Goal: Task Accomplishment & Management: Complete application form

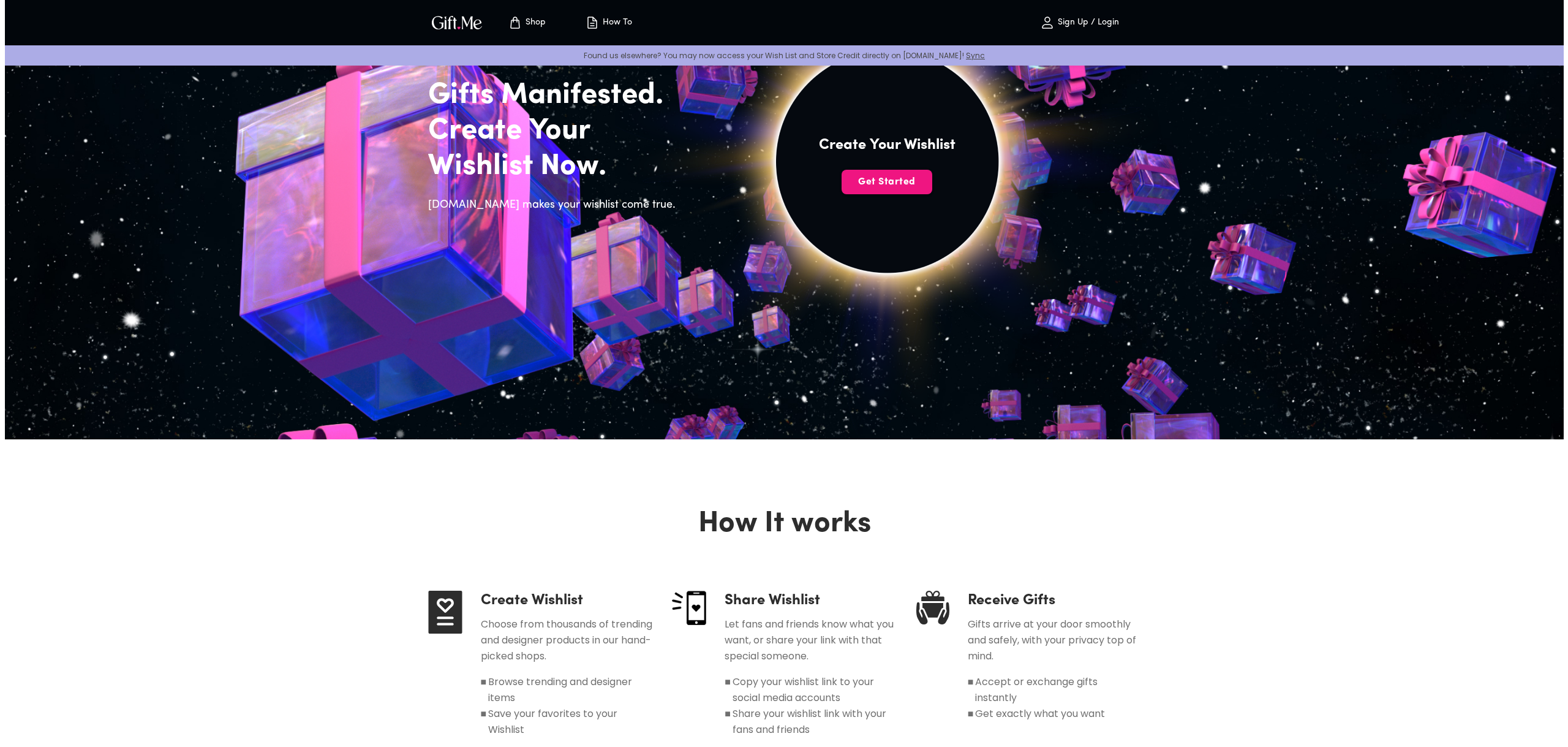
scroll to position [62, 0]
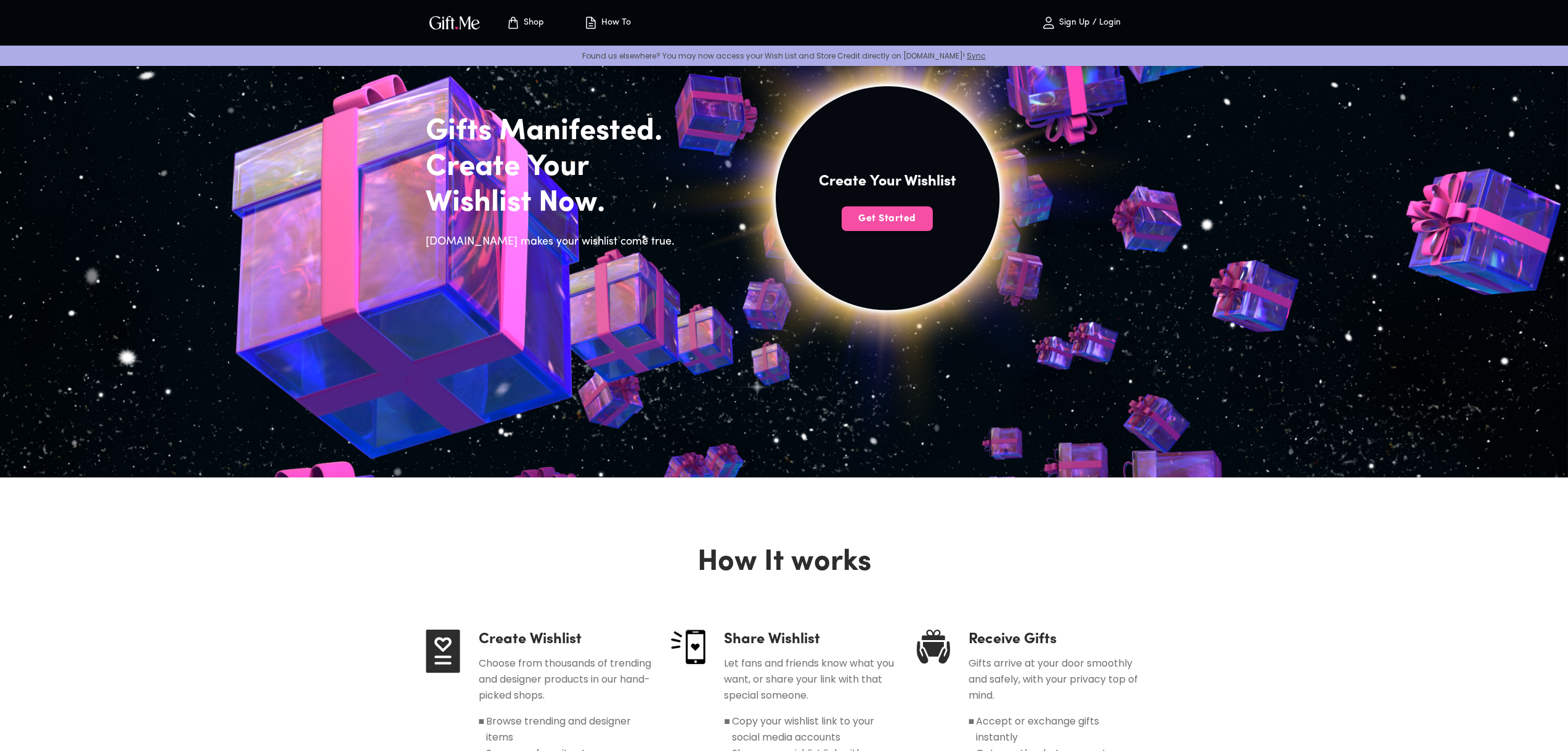
click at [883, 223] on span "Get Started" at bounding box center [886, 218] width 91 height 13
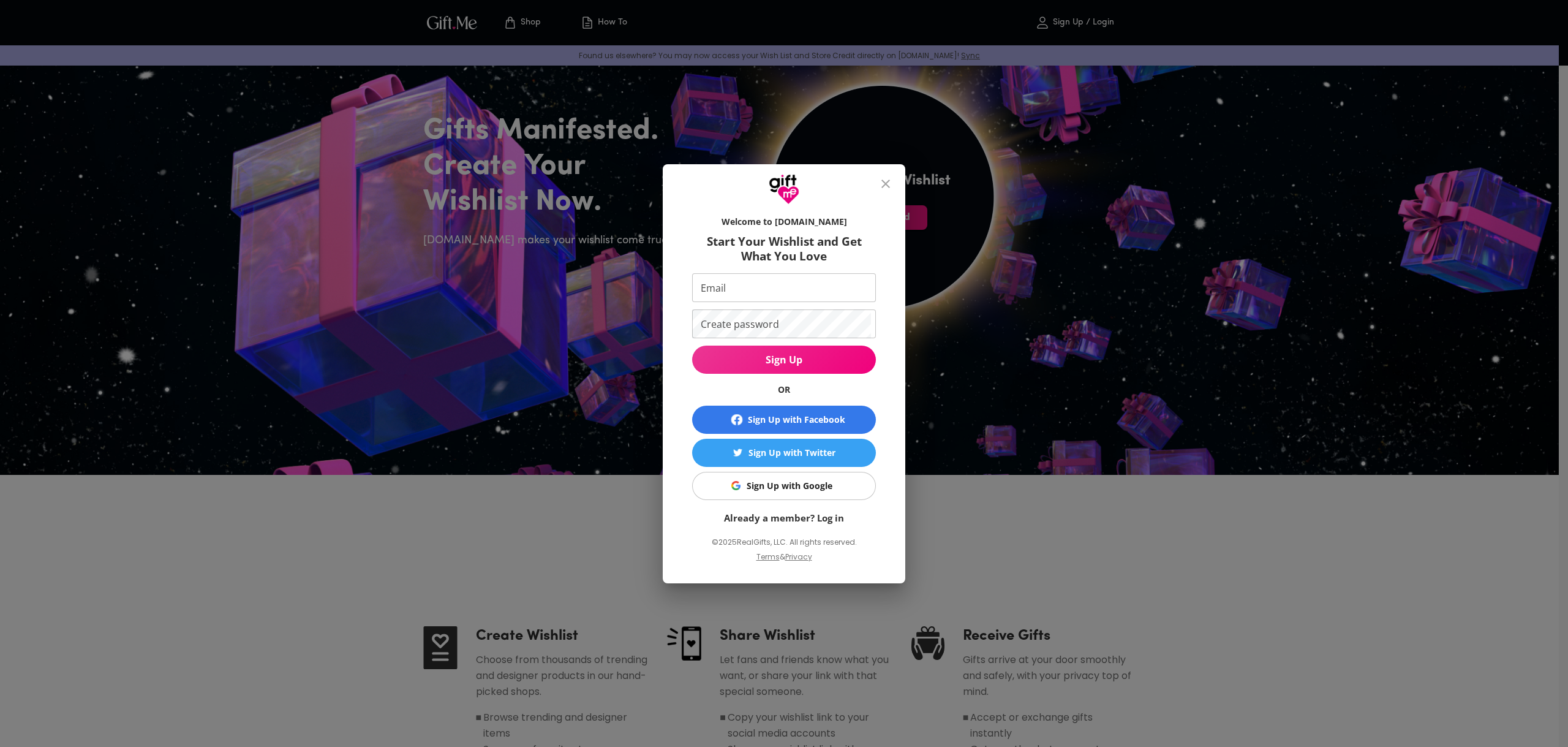
click at [784, 518] on link "Already a member? Log in" at bounding box center [784, 518] width 120 height 13
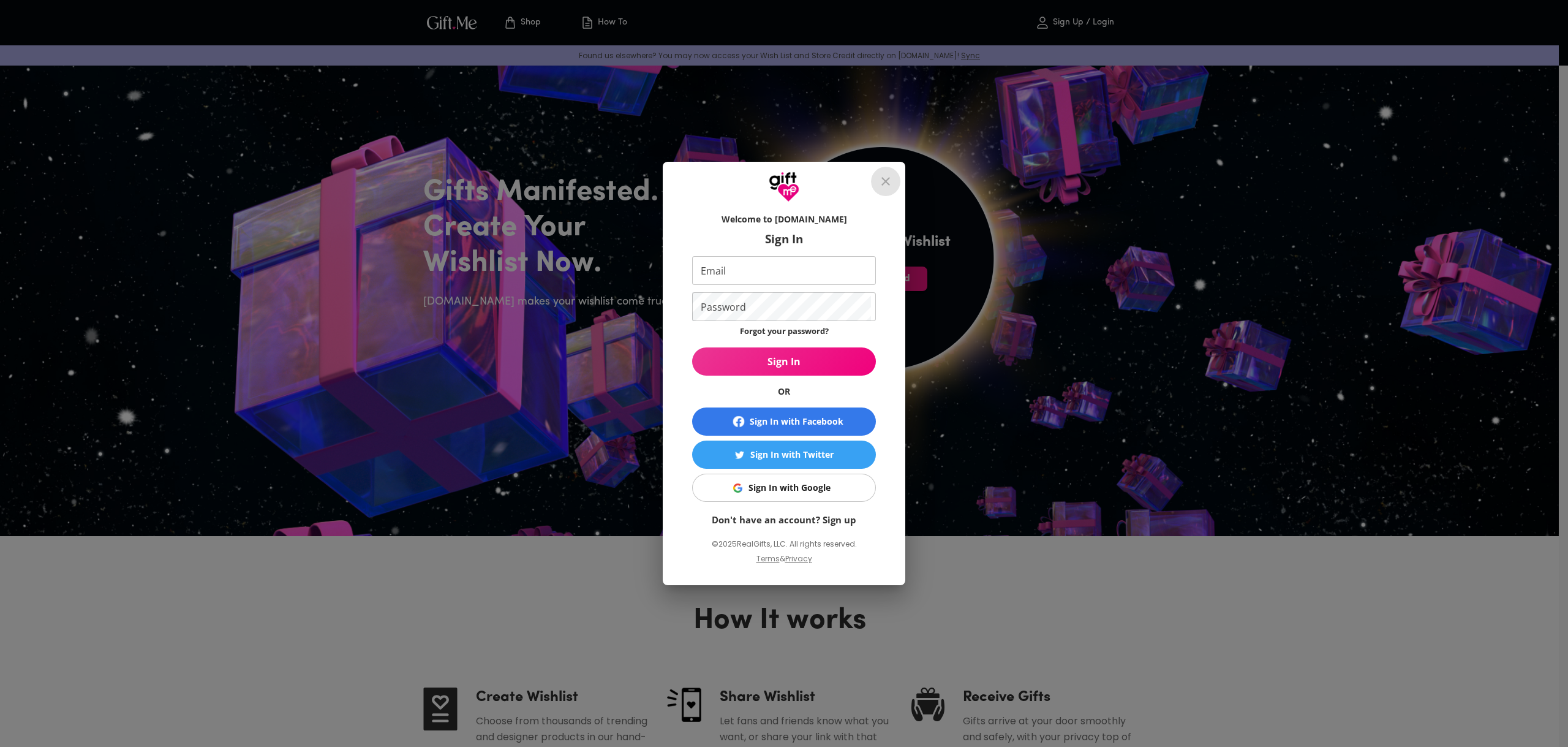
click at [888, 180] on icon "close" at bounding box center [885, 181] width 15 height 15
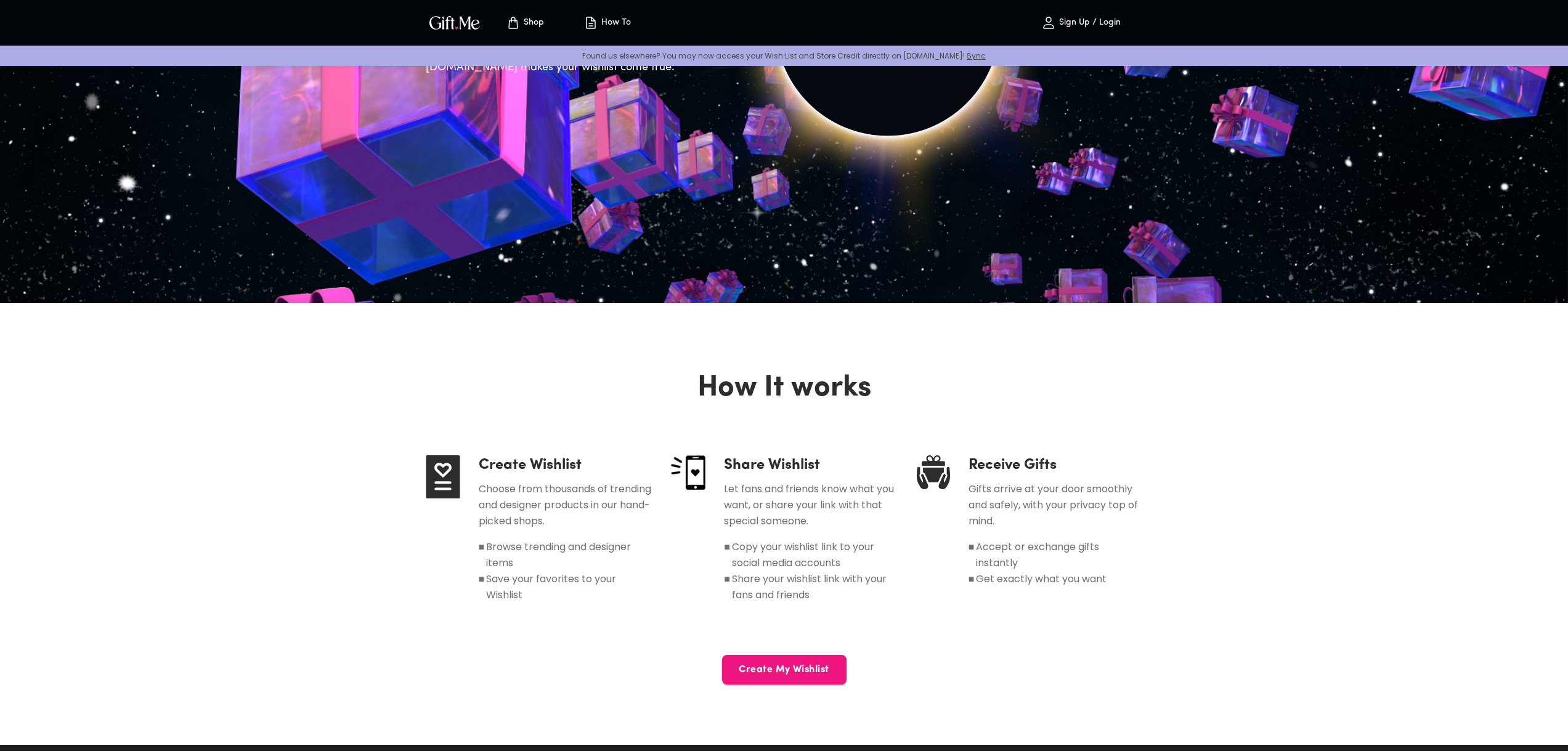
scroll to position [247, 0]
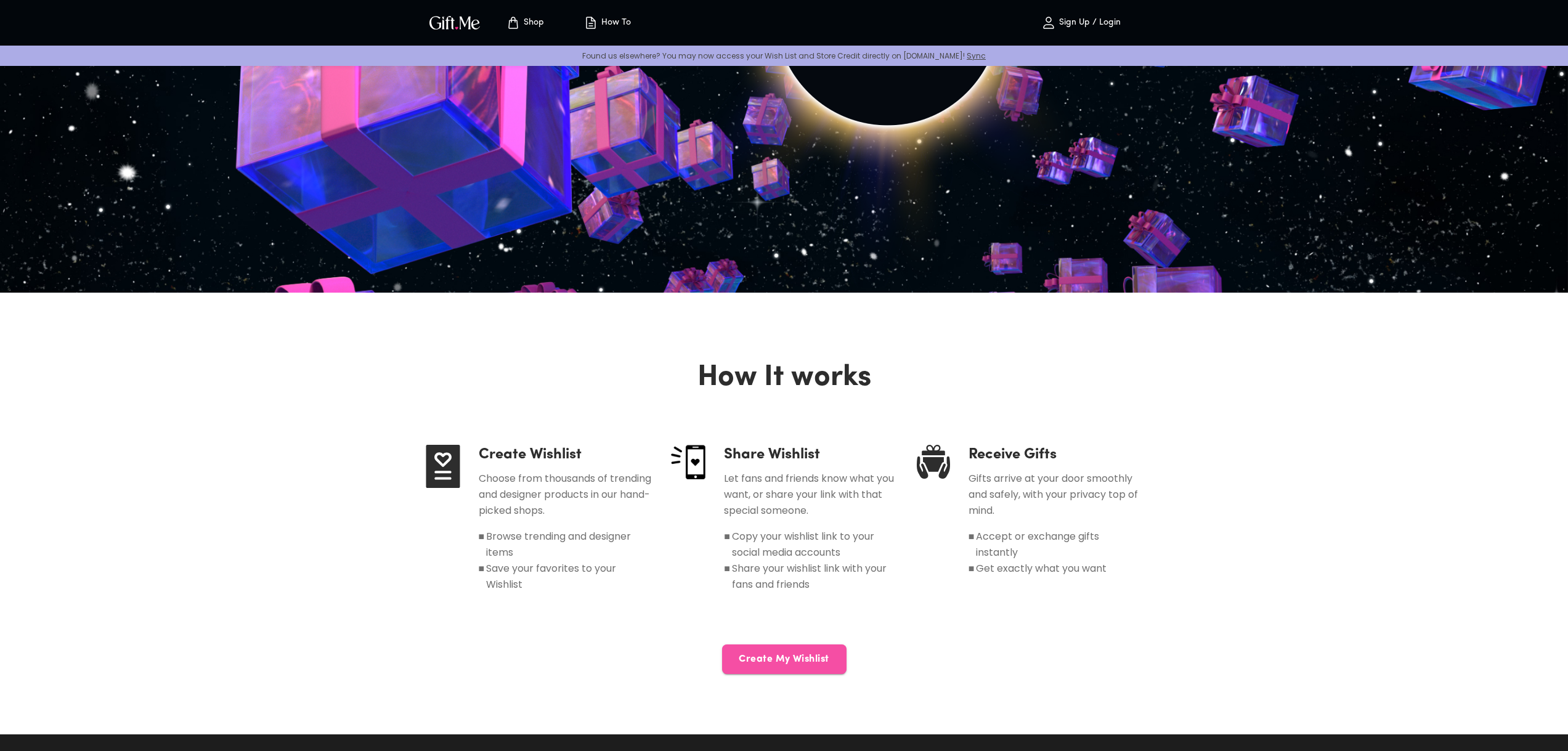
click at [801, 657] on span "Create My Wishlist" at bounding box center [784, 659] width 124 height 13
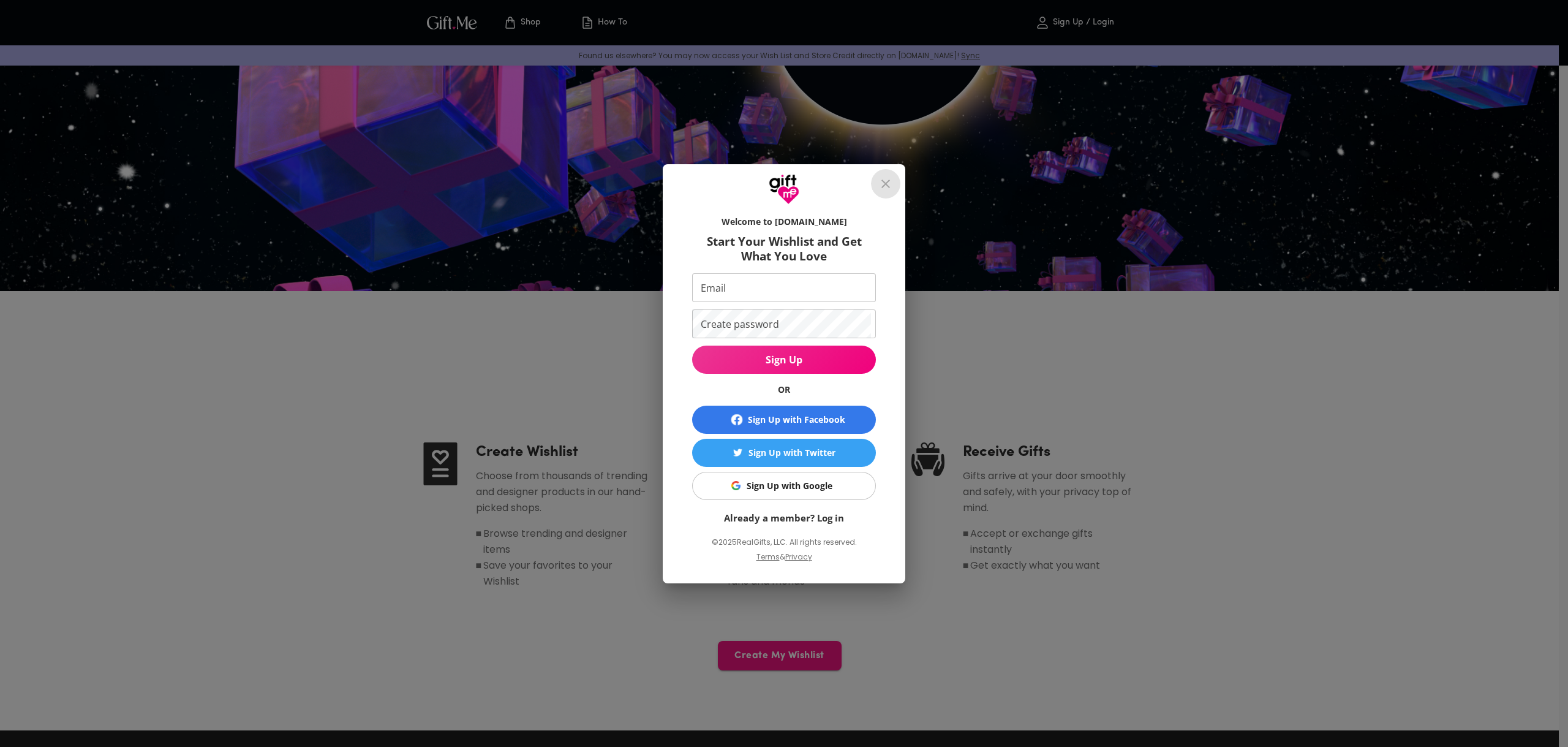
click at [886, 183] on icon "close" at bounding box center [885, 184] width 9 height 9
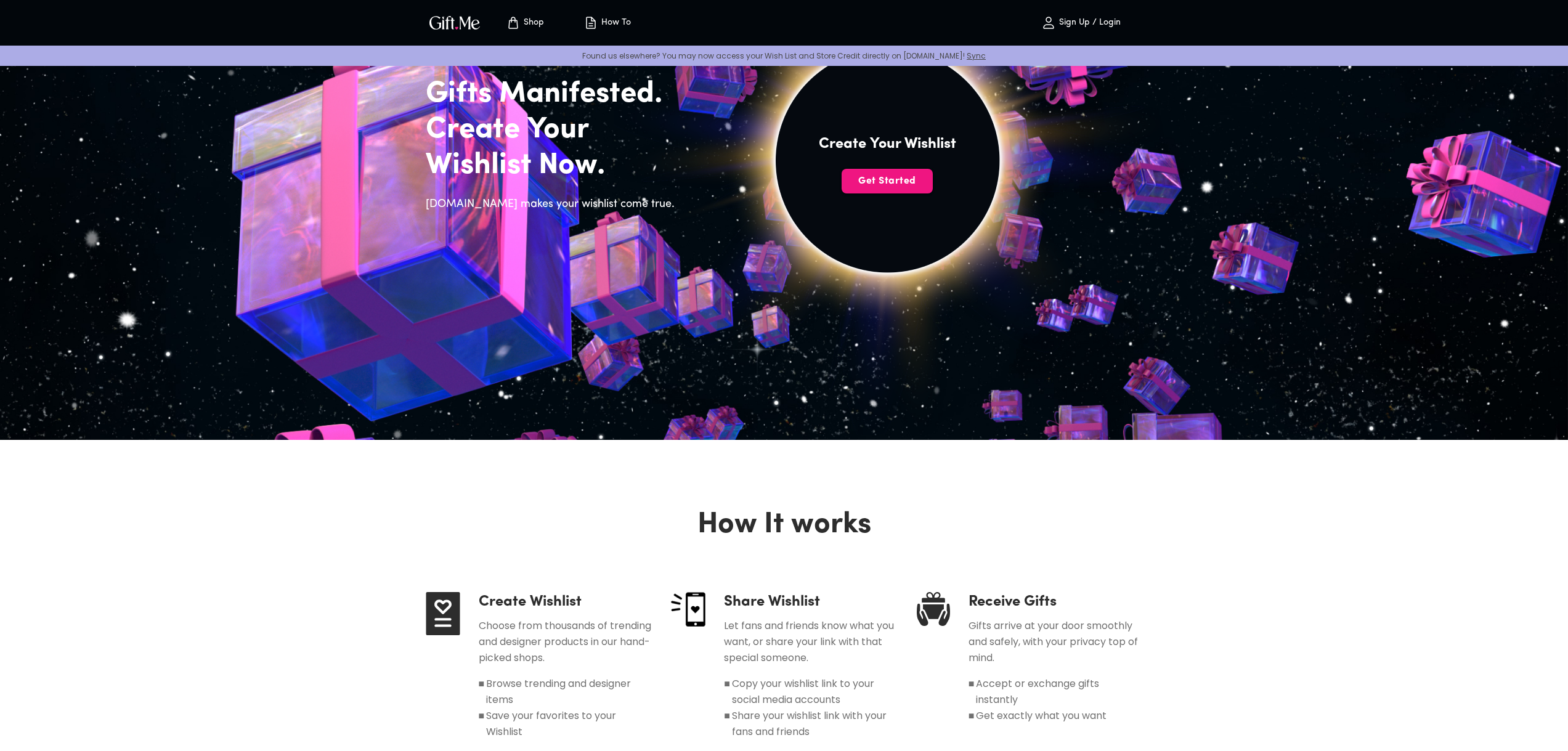
scroll to position [62, 0]
